Goal: Task Accomplishment & Management: Use online tool/utility

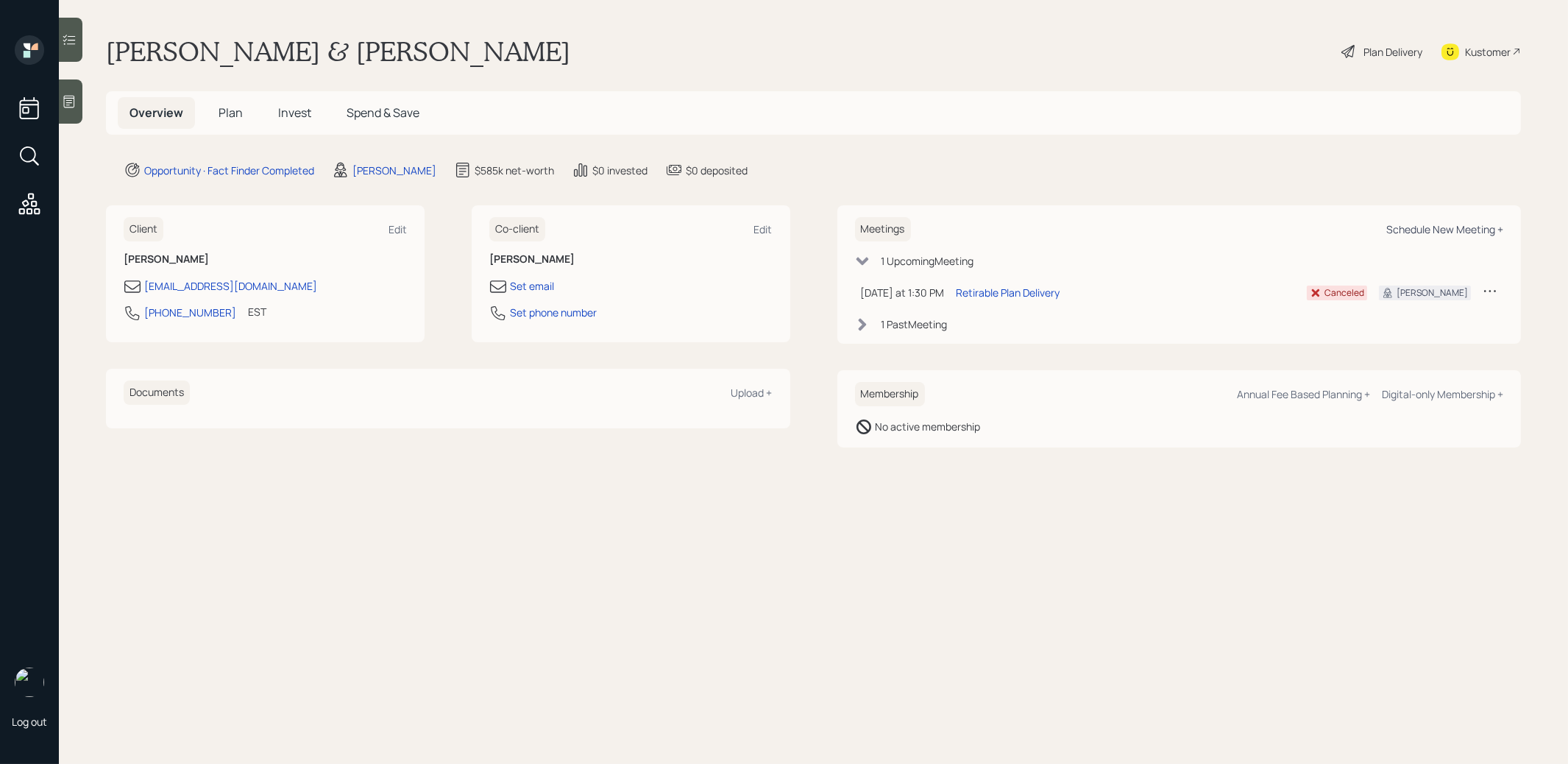
click at [1419, 231] on div "Schedule New Meeting +" at bounding box center [1445, 230] width 117 height 14
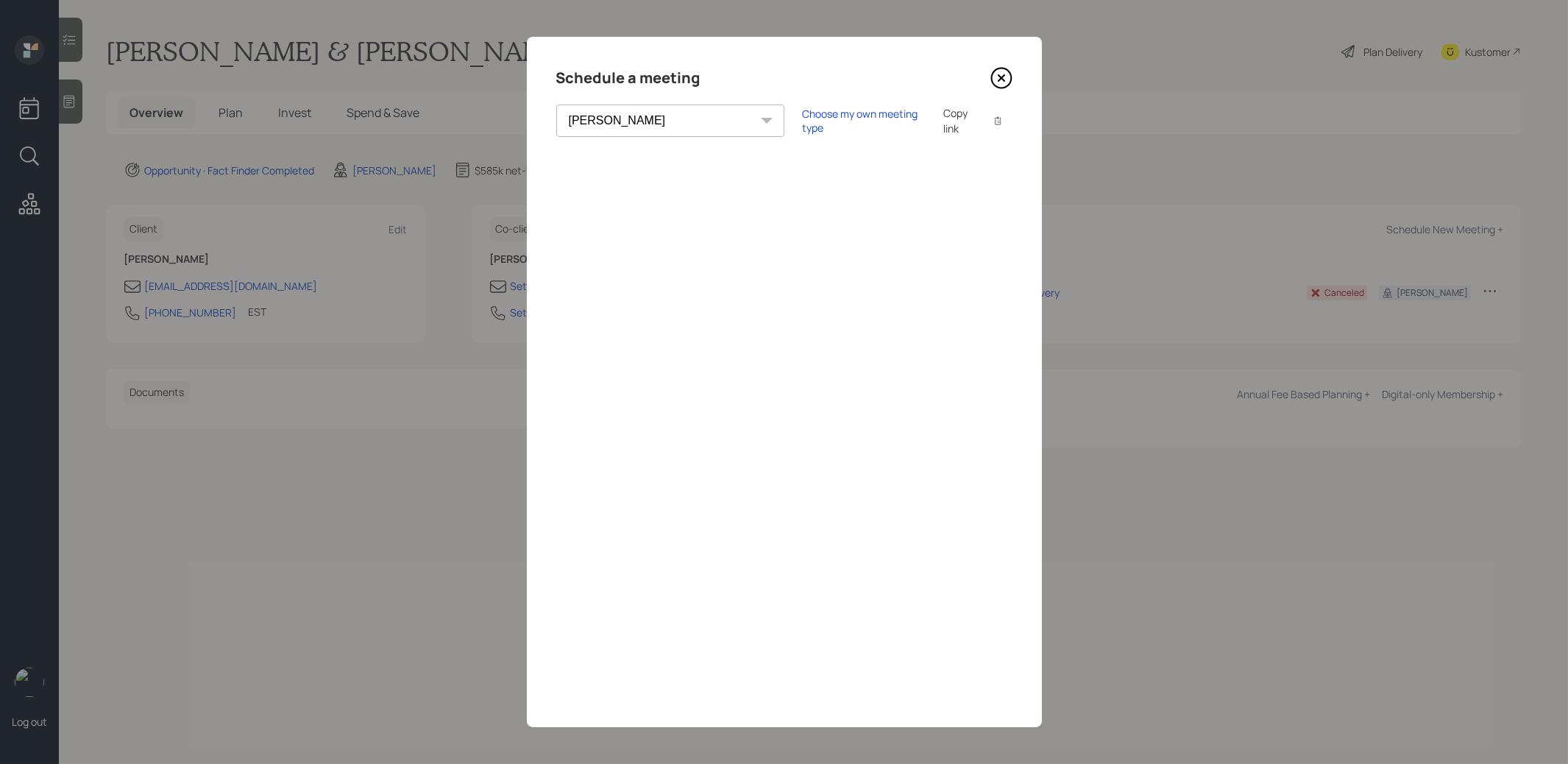
click at [665, 118] on div "[PERSON_NAME] [PERSON_NAME] [PERSON_NAME] [PERSON_NAME] [PERSON_NAME] [PERSON_N…" at bounding box center [670, 120] width 228 height 32
click at [657, 124] on select "[PERSON_NAME] [PERSON_NAME] [PERSON_NAME] [PERSON_NAME] [PERSON_NAME] [PERSON_N…" at bounding box center [670, 120] width 228 height 32
select select "round-[PERSON_NAME]"
click at [556, 104] on select "[PERSON_NAME] [PERSON_NAME] [PERSON_NAME] [PERSON_NAME] [PERSON_NAME] [PERSON_N…" at bounding box center [670, 120] width 228 height 32
click at [802, 119] on div "Choose my own meeting type" at bounding box center [864, 120] width 123 height 28
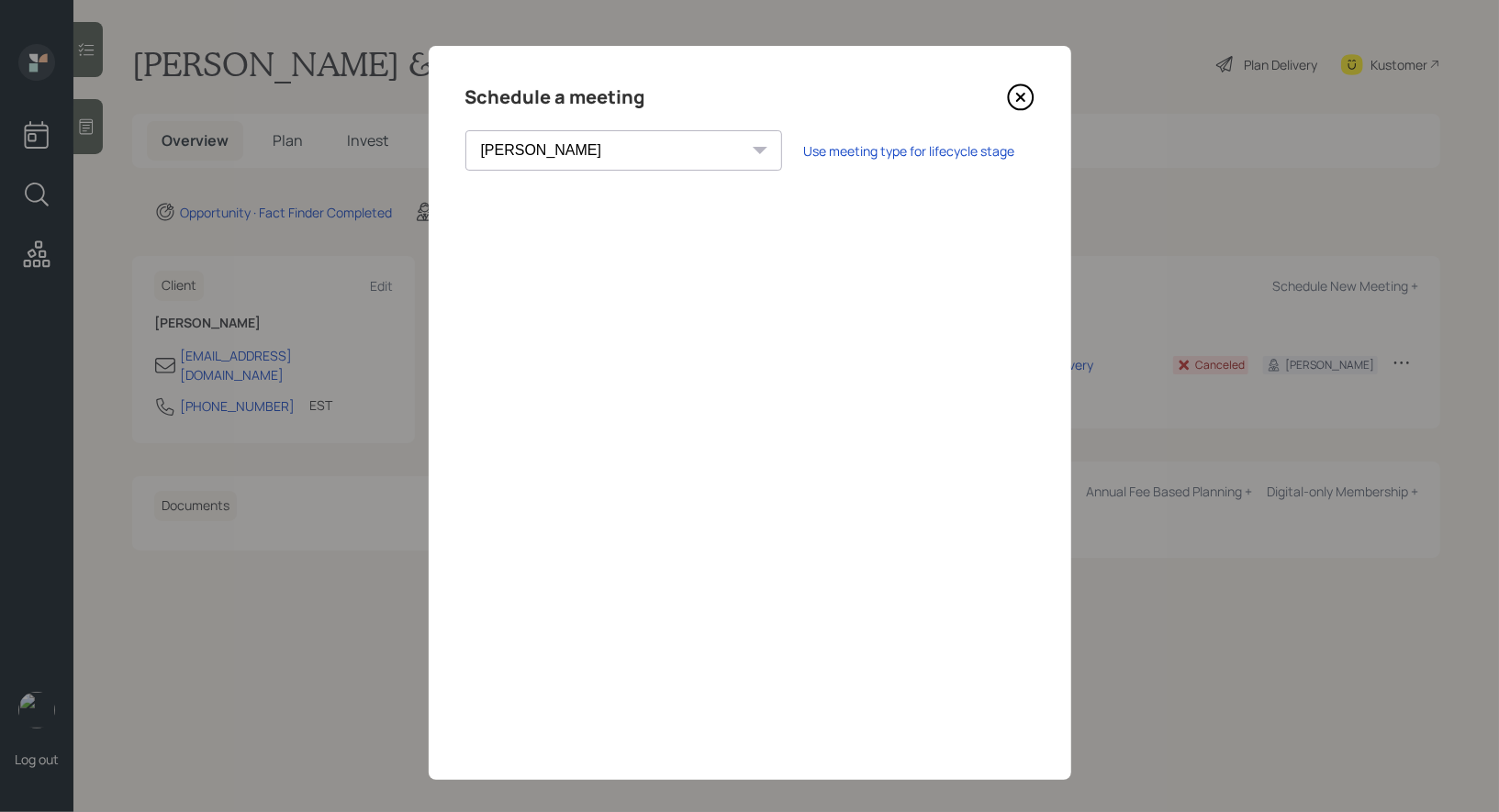
scroll to position [13, 0]
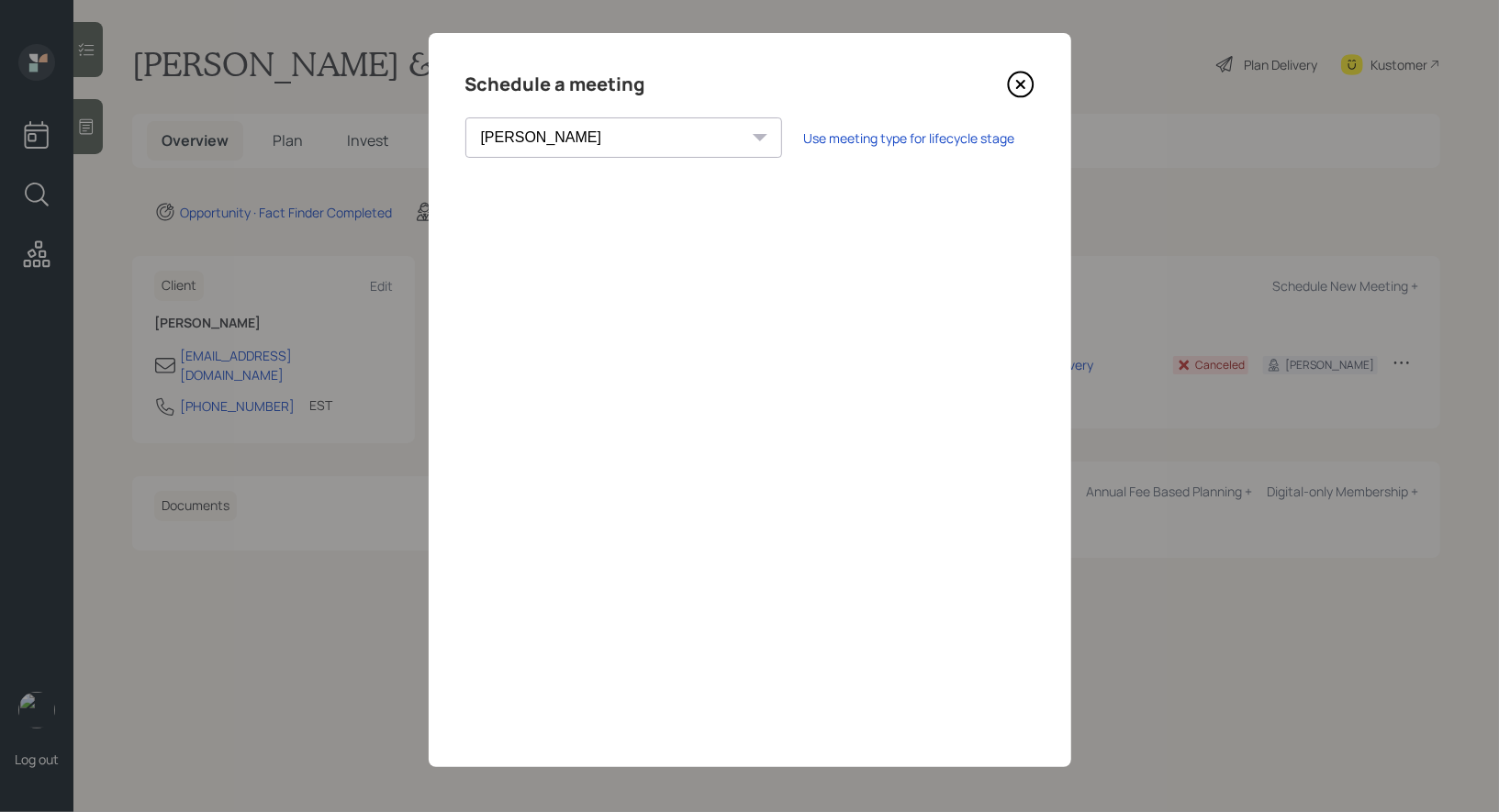
click at [1023, 82] on icon at bounding box center [1021, 84] width 28 height 28
